Goal: Check status

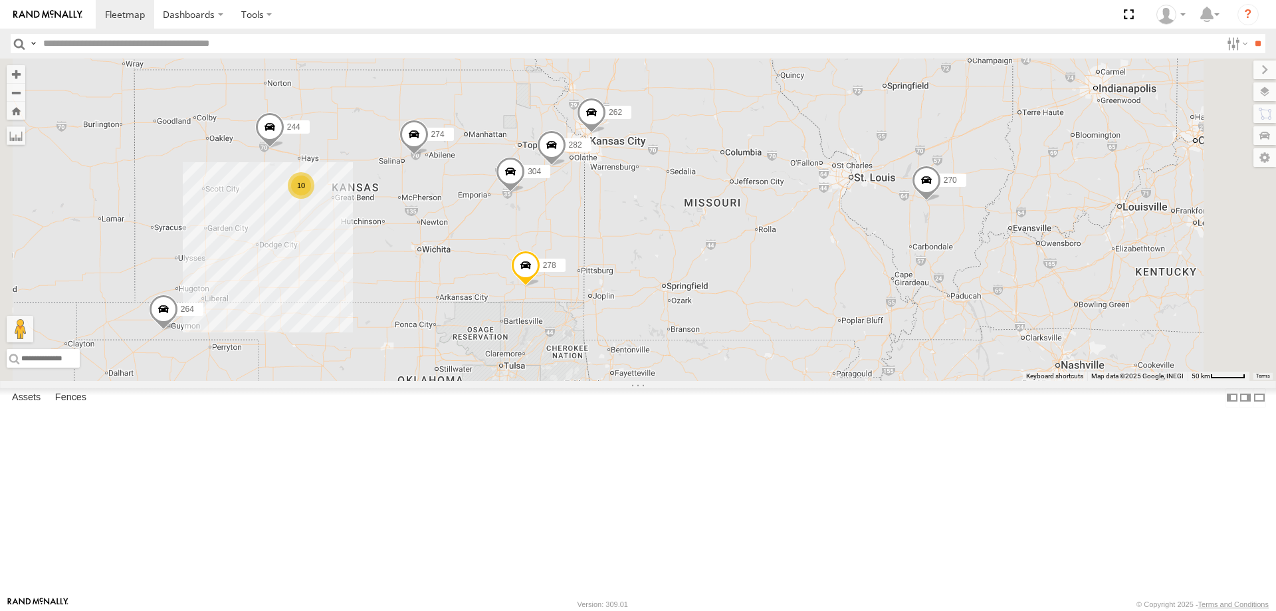
drag, startPoint x: 589, startPoint y: 286, endPoint x: 623, endPoint y: 399, distance: 117.9
click at [622, 381] on div "274 262 278 270 272 232 264 302 286 260 10 244 304 282" at bounding box center [638, 219] width 1276 height 322
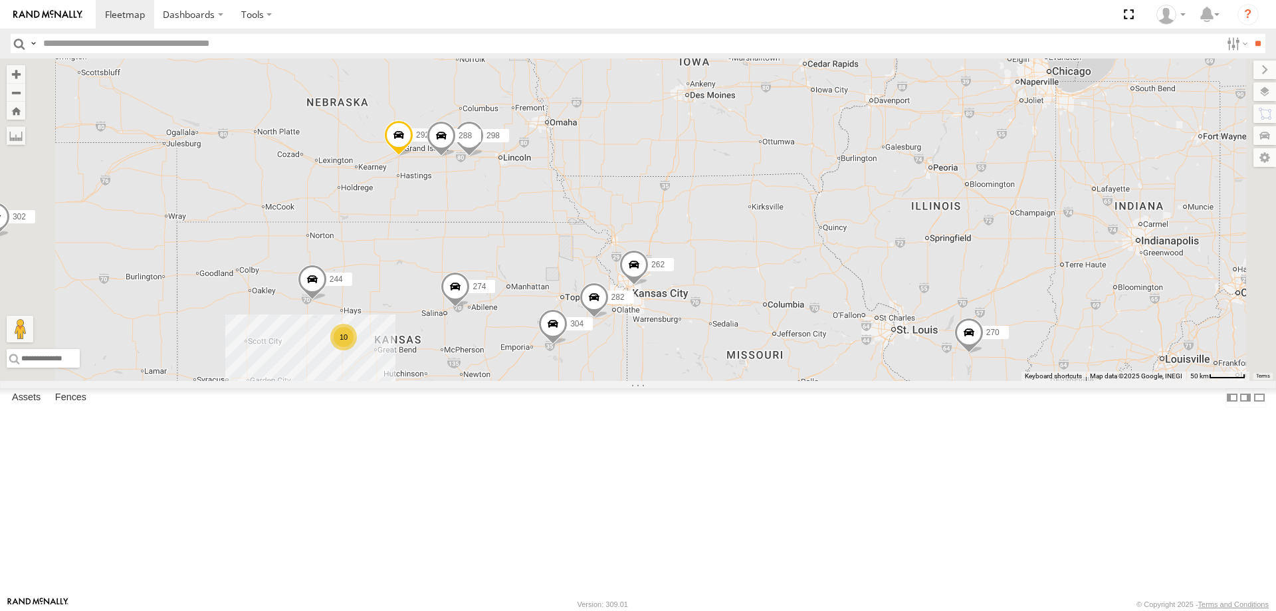
drag, startPoint x: 884, startPoint y: 171, endPoint x: 842, endPoint y: 304, distance: 139.5
click at [843, 298] on div "274 262 278 270 272 232 264 302 286 260 10 244 304 282 298 288 292" at bounding box center [638, 219] width 1276 height 322
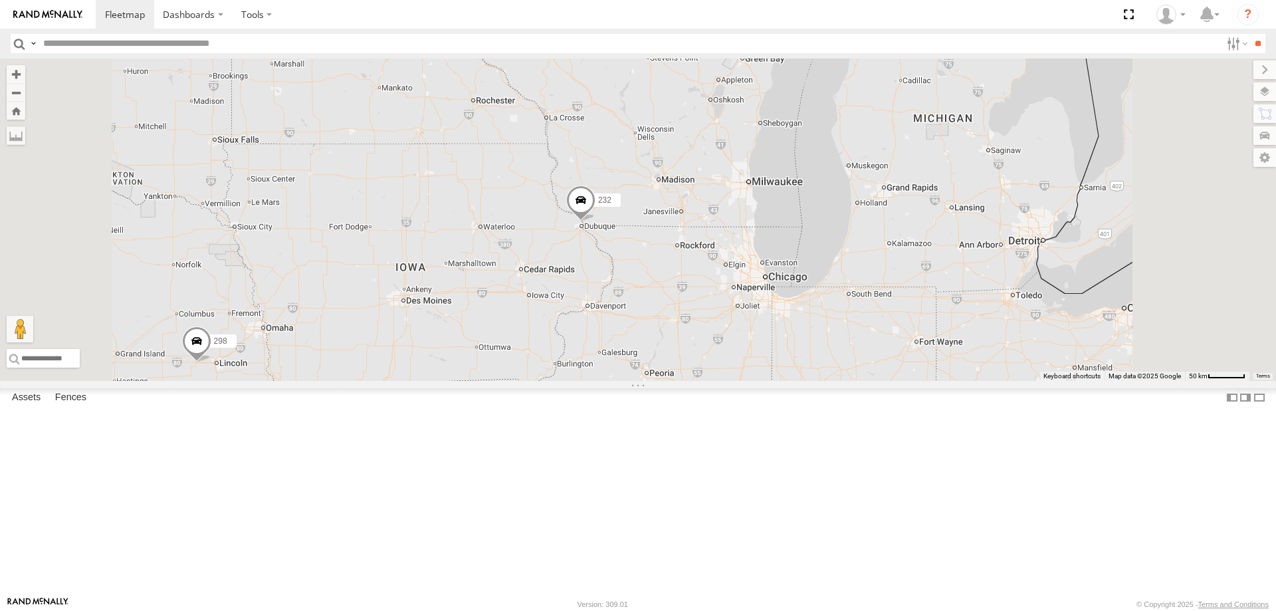
drag, startPoint x: 626, startPoint y: 393, endPoint x: 739, endPoint y: 270, distance: 166.4
click at [727, 281] on div "232 298 286" at bounding box center [638, 219] width 1276 height 322
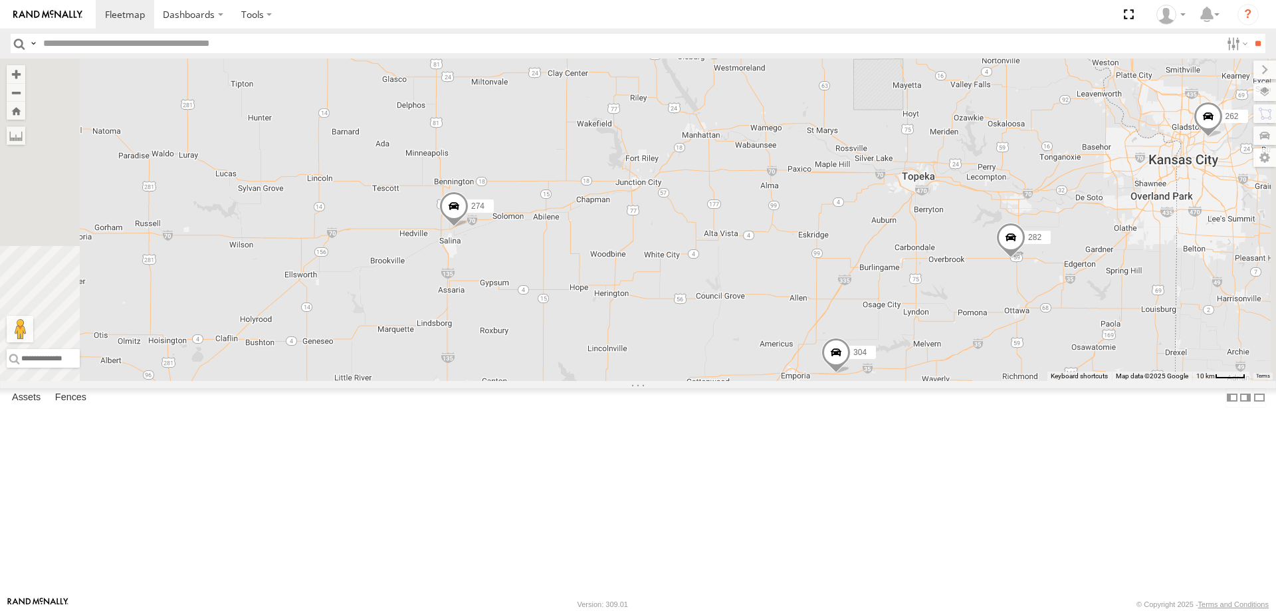
drag, startPoint x: 518, startPoint y: 379, endPoint x: 783, endPoint y: 371, distance: 265.2
click at [761, 373] on div "232 298 286 274 244 270 262 288 292 304 264 282 278 294" at bounding box center [638, 219] width 1276 height 322
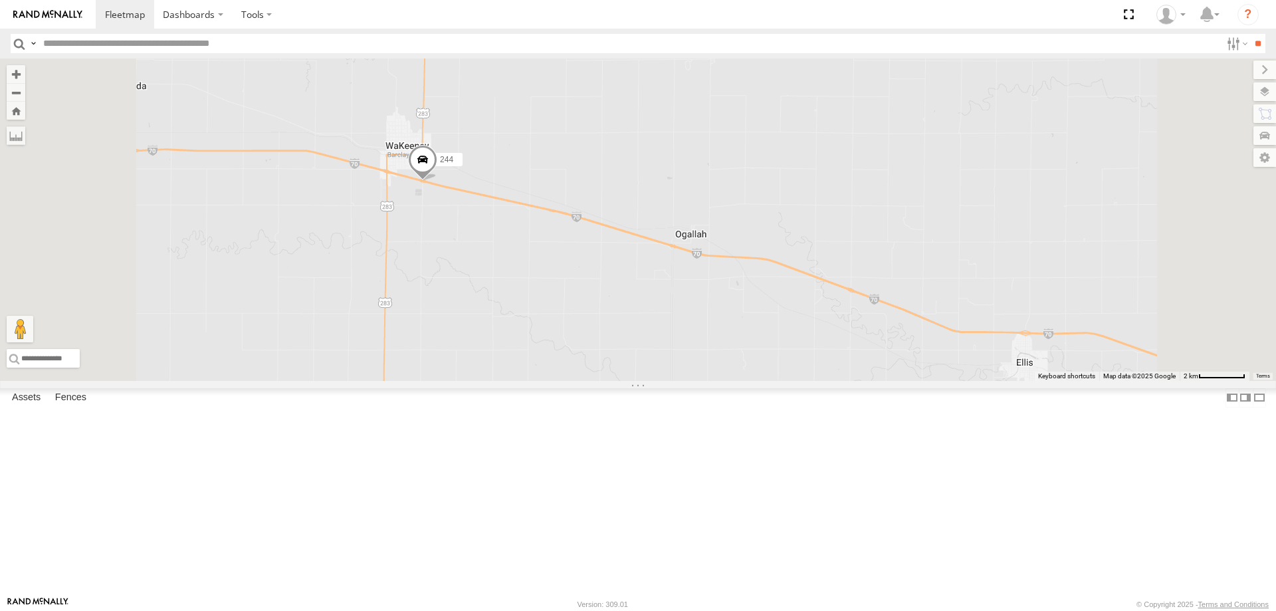
click at [437, 180] on span at bounding box center [422, 162] width 29 height 36
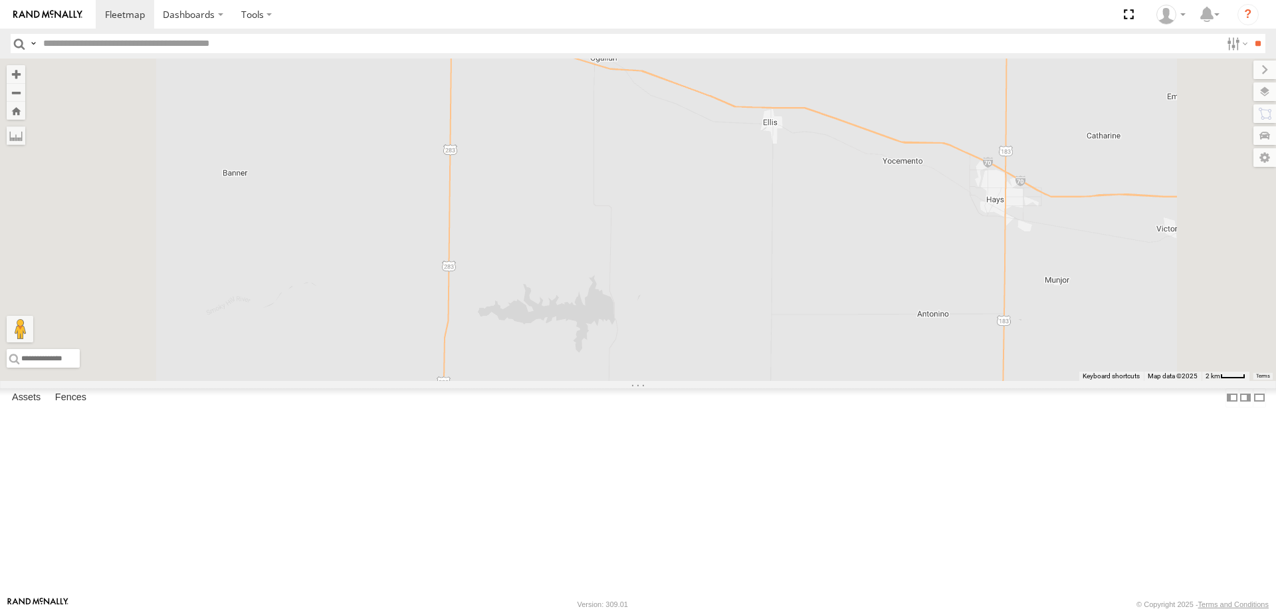
drag, startPoint x: 555, startPoint y: 337, endPoint x: 683, endPoint y: 425, distance: 154.8
click at [683, 381] on div "232 298 286 274 244 270 262 288 292 304 264 282 278 294 244 All Assets I-70 Wak…" at bounding box center [638, 219] width 1276 height 322
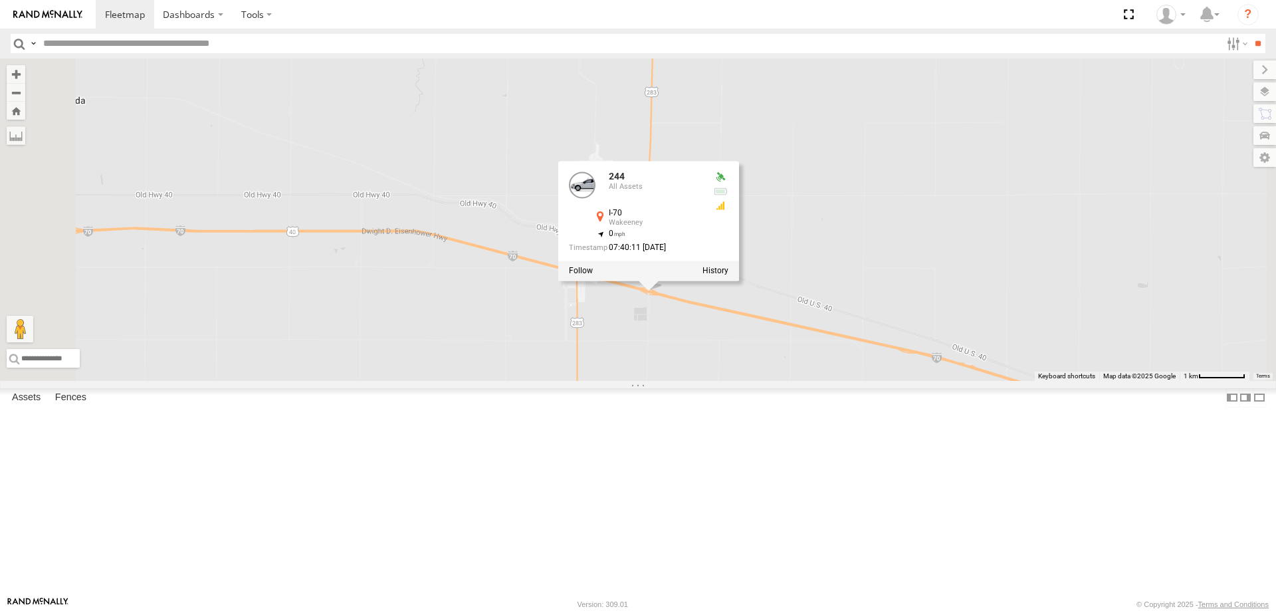
drag, startPoint x: 804, startPoint y: 290, endPoint x: 803, endPoint y: 458, distance: 168.7
click at [803, 381] on div "232 298 286 274 244 270 262 288 292 304 264 282 278 294 244 All Assets I-70 Wak…" at bounding box center [638, 219] width 1276 height 322
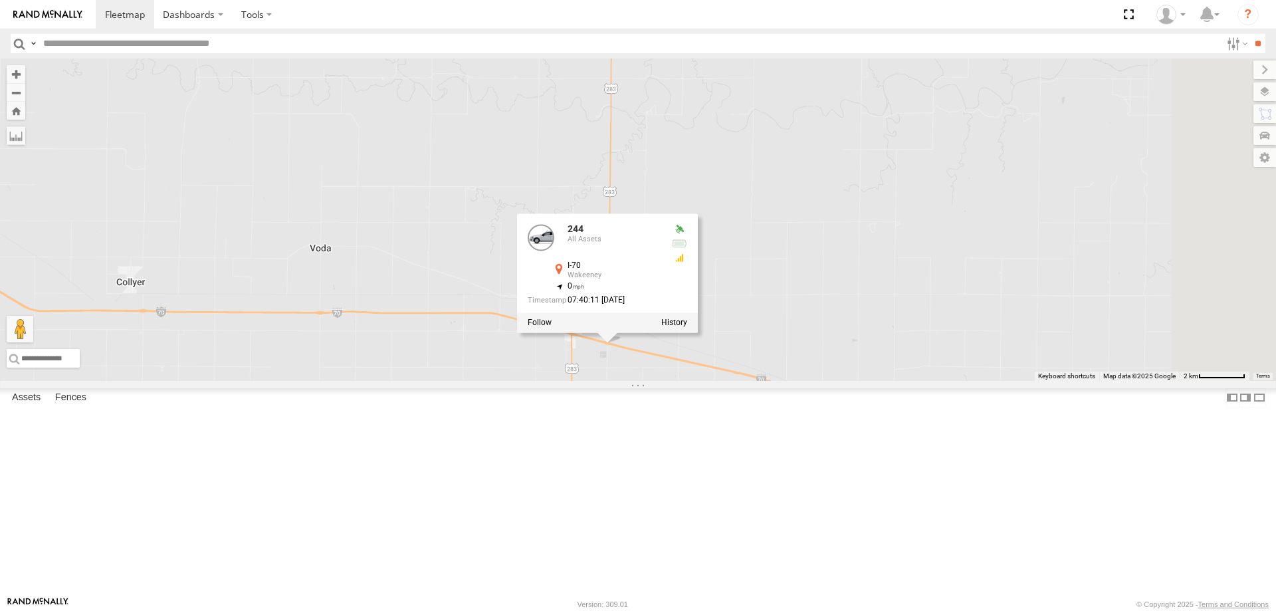
drag, startPoint x: 702, startPoint y: 468, endPoint x: 655, endPoint y: 446, distance: 51.7
click at [656, 381] on div "232 298 286 274 244 270 262 288 292 304 264 282 278 294 244 All Assets I-70 Wak…" at bounding box center [638, 219] width 1276 height 322
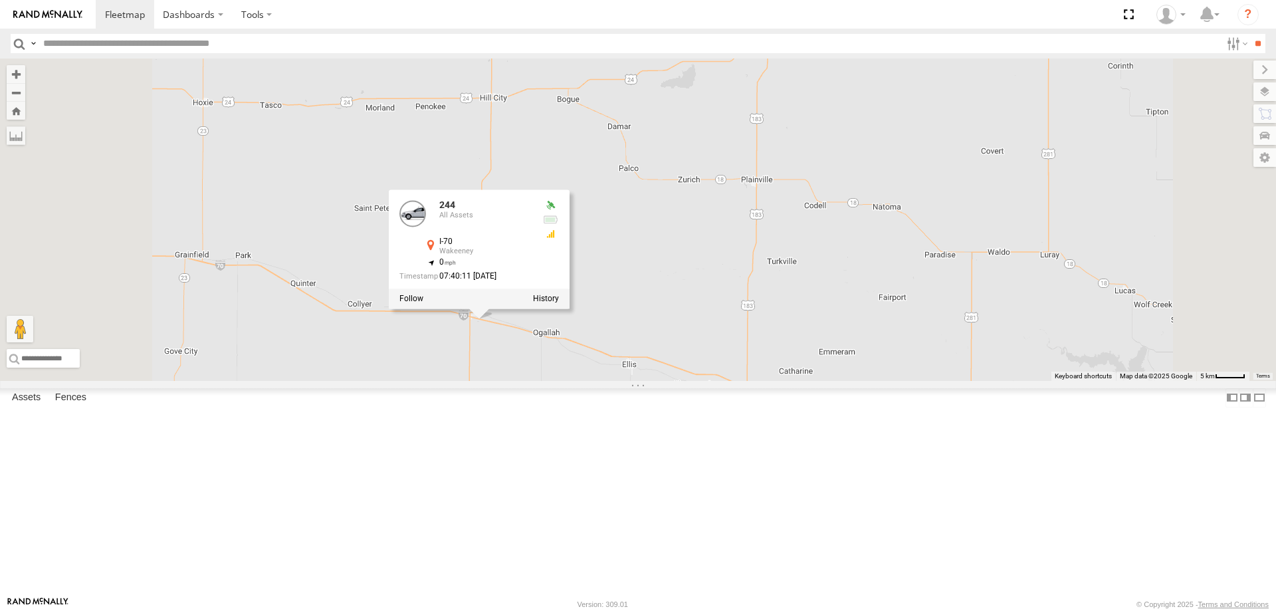
drag, startPoint x: 650, startPoint y: 477, endPoint x: 672, endPoint y: 377, distance: 102.8
click at [672, 379] on div "232 298 286 274 244 270 262 288 292 304 264 282 278 294 244 All Assets I-70 Wak…" at bounding box center [638, 219] width 1276 height 322
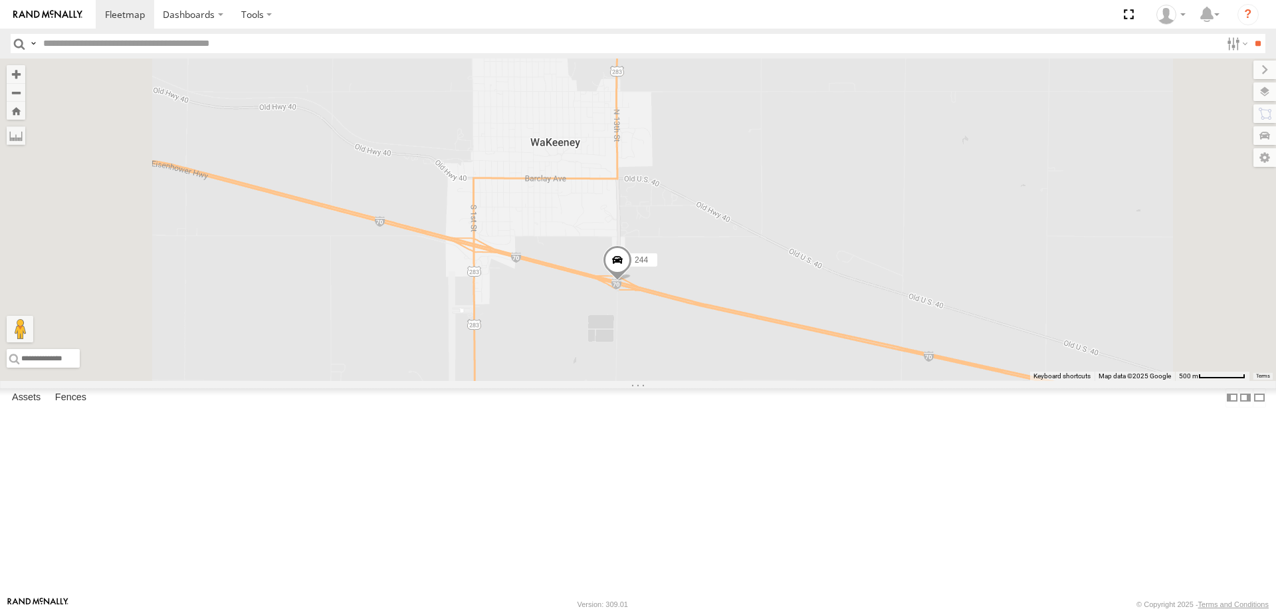
click at [632, 281] on span at bounding box center [617, 263] width 29 height 36
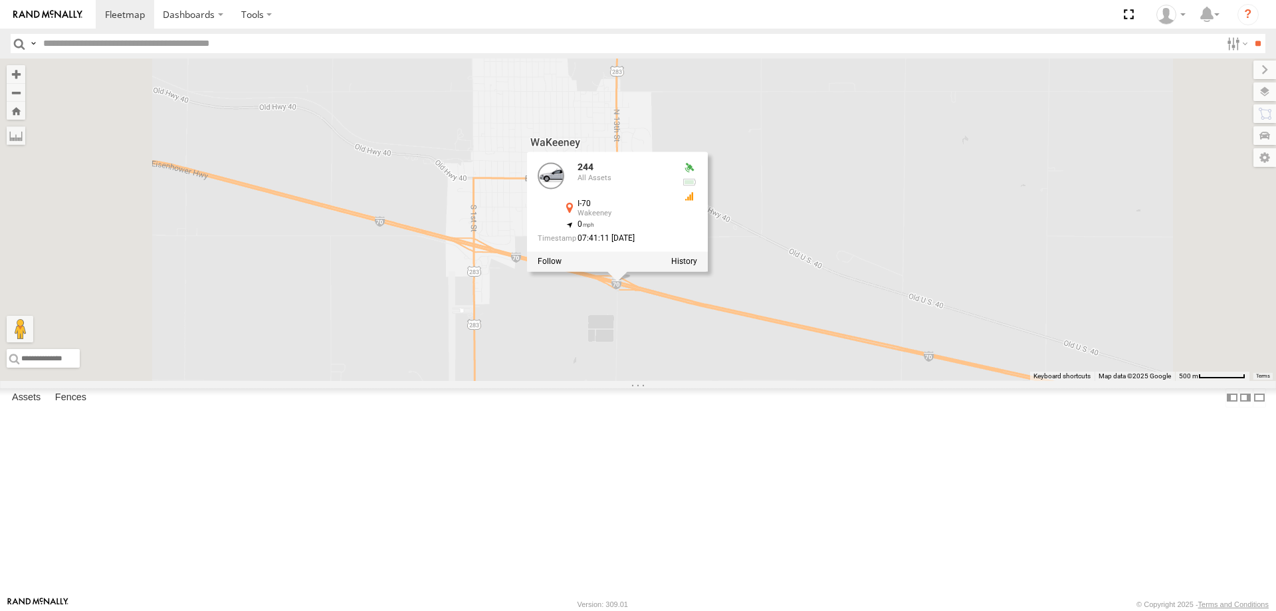
click at [722, 381] on div "244 294 244 All Assets I-70 Wakeeney 39.01104 , -99.87155 0 07:41:11 [DATE]" at bounding box center [638, 219] width 1276 height 322
